Goal: Navigation & Orientation: Understand site structure

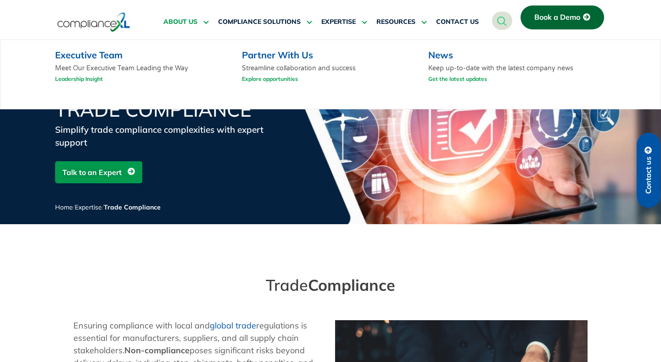
click at [172, 22] on span "ABOUT US" at bounding box center [180, 22] width 34 height 8
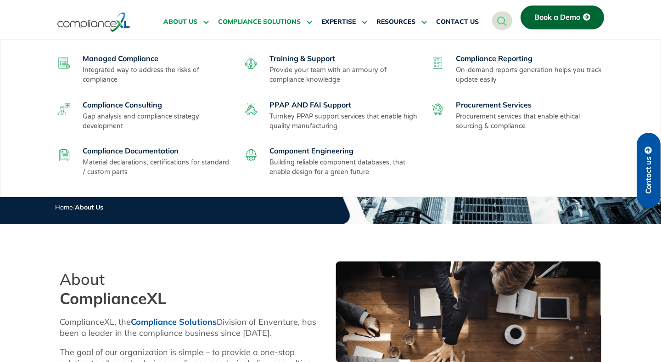
click at [246, 15] on link "COMPLIANCE SOLUTIONS" at bounding box center [265, 22] width 94 height 22
click at [123, 66] on p "Integrated way to address the risks of compliance" at bounding box center [158, 74] width 150 height 19
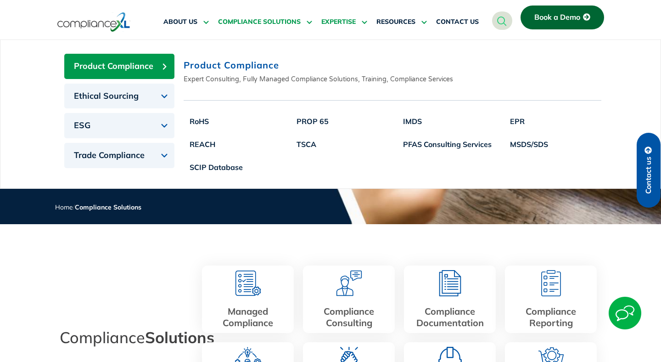
click at [336, 21] on span "EXPERTISE" at bounding box center [338, 22] width 34 height 8
